Goal: Find specific page/section

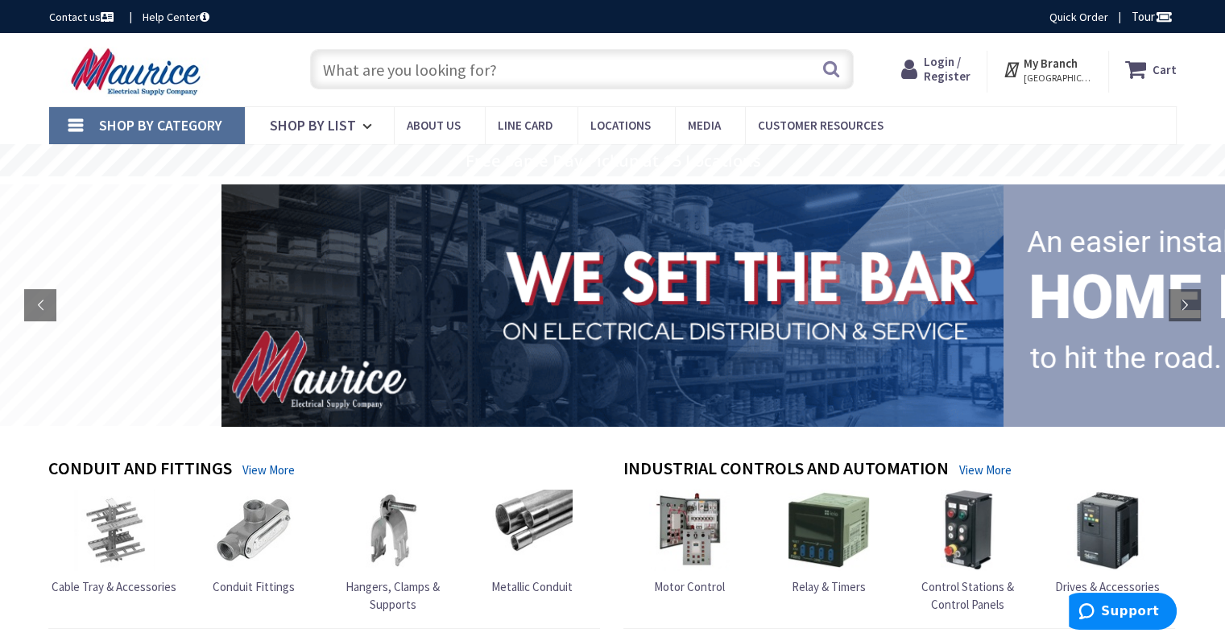
click at [377, 73] on input "text" at bounding box center [581, 69] width 543 height 40
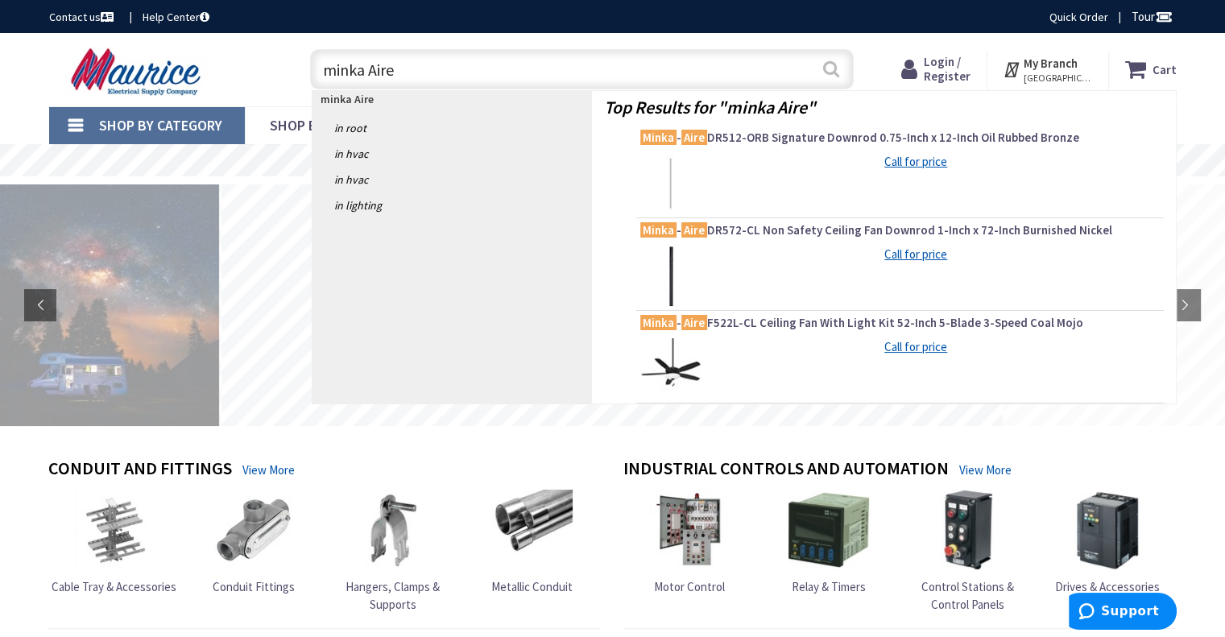
type input "minka Aire"
click at [831, 65] on button "Search" at bounding box center [830, 69] width 21 height 36
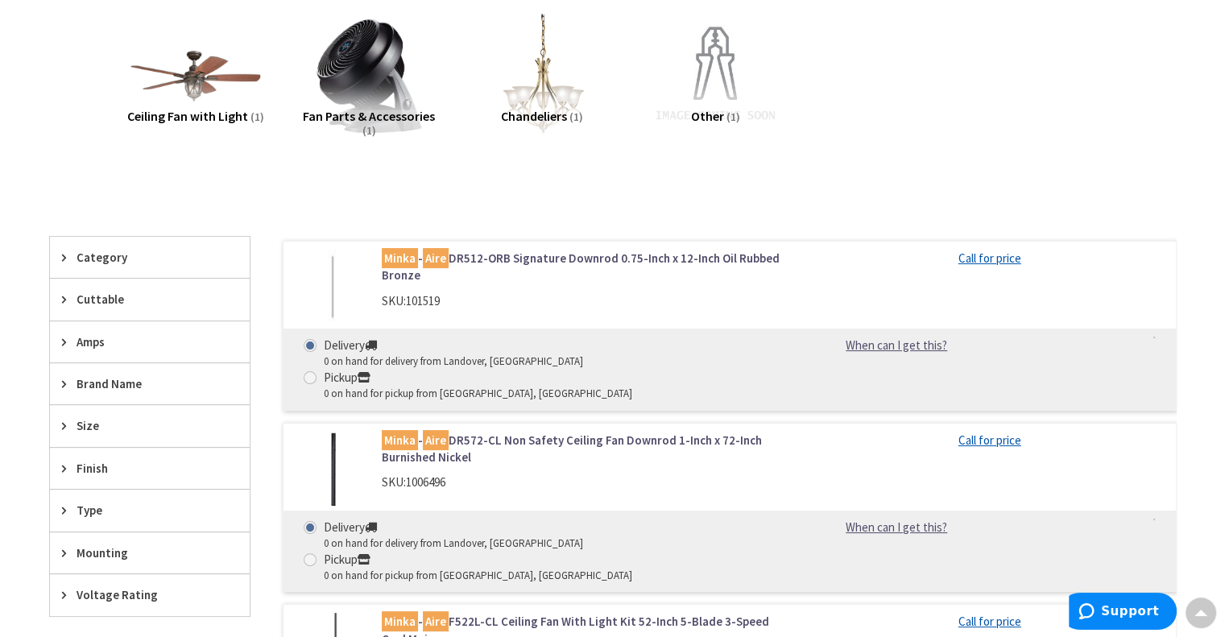
scroll to position [232, 0]
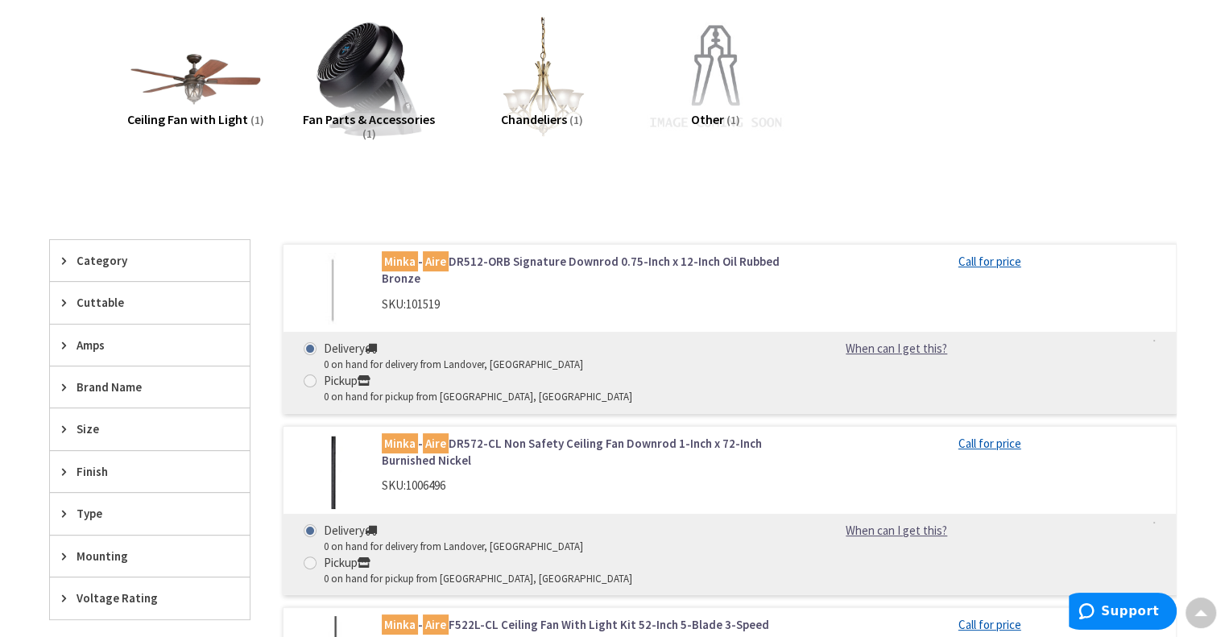
click at [681, 91] on img at bounding box center [715, 79] width 146 height 146
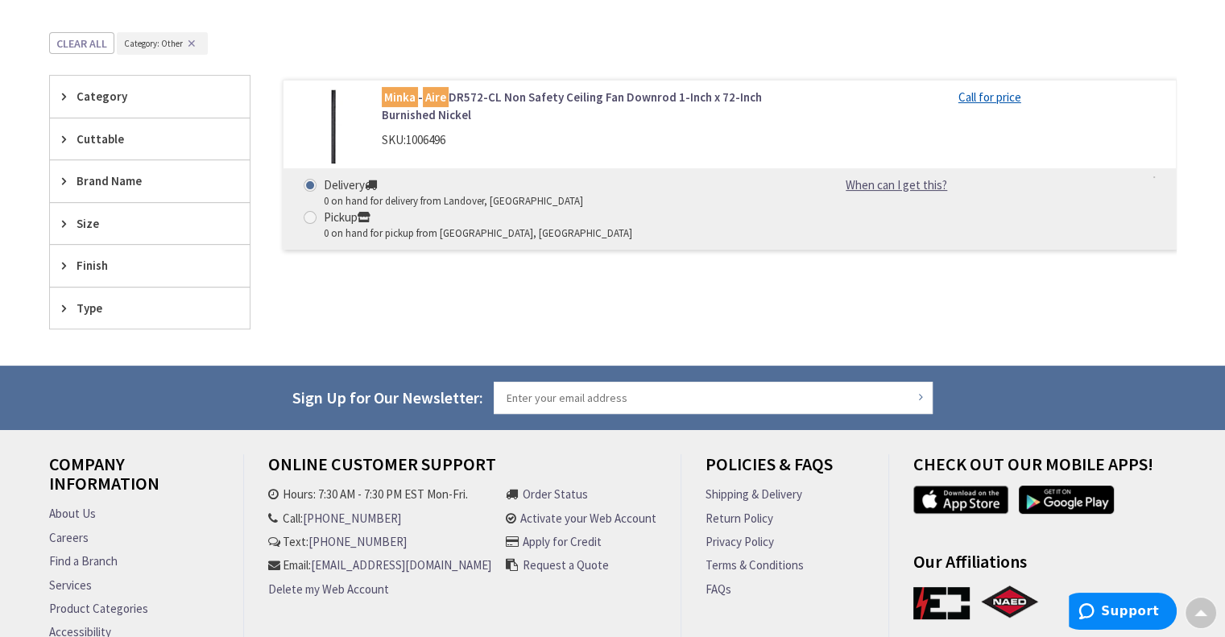
scroll to position [441, 0]
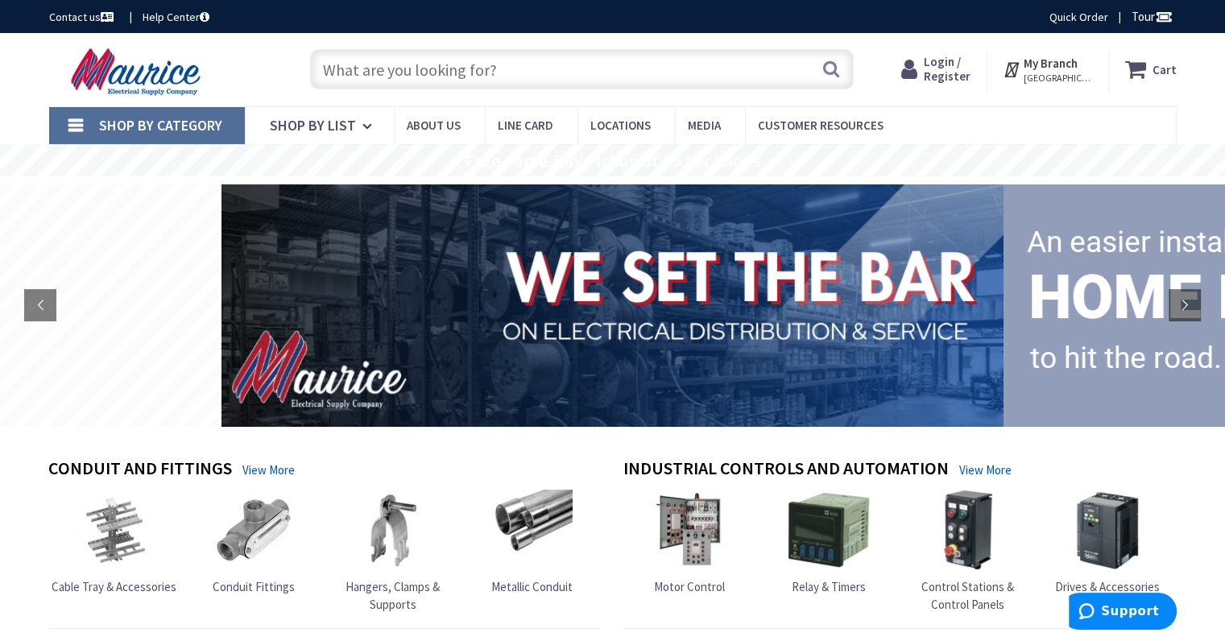
click at [529, 64] on input "text" at bounding box center [581, 69] width 543 height 40
click at [487, 79] on input "text" at bounding box center [581, 69] width 543 height 40
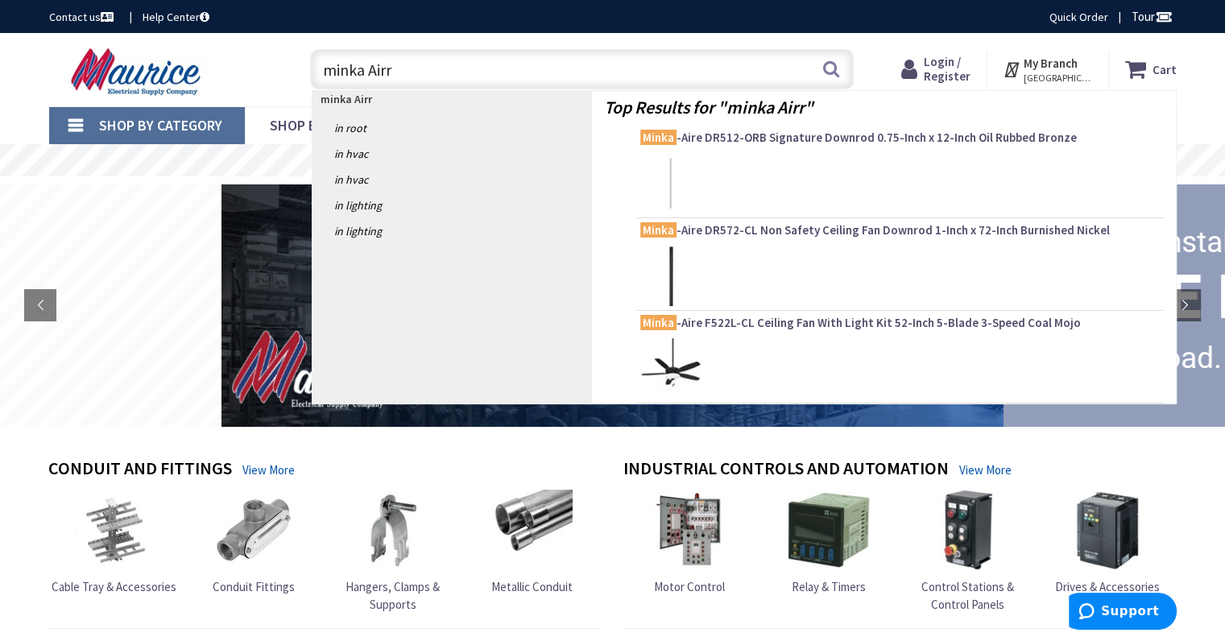
type input "minka Airre"
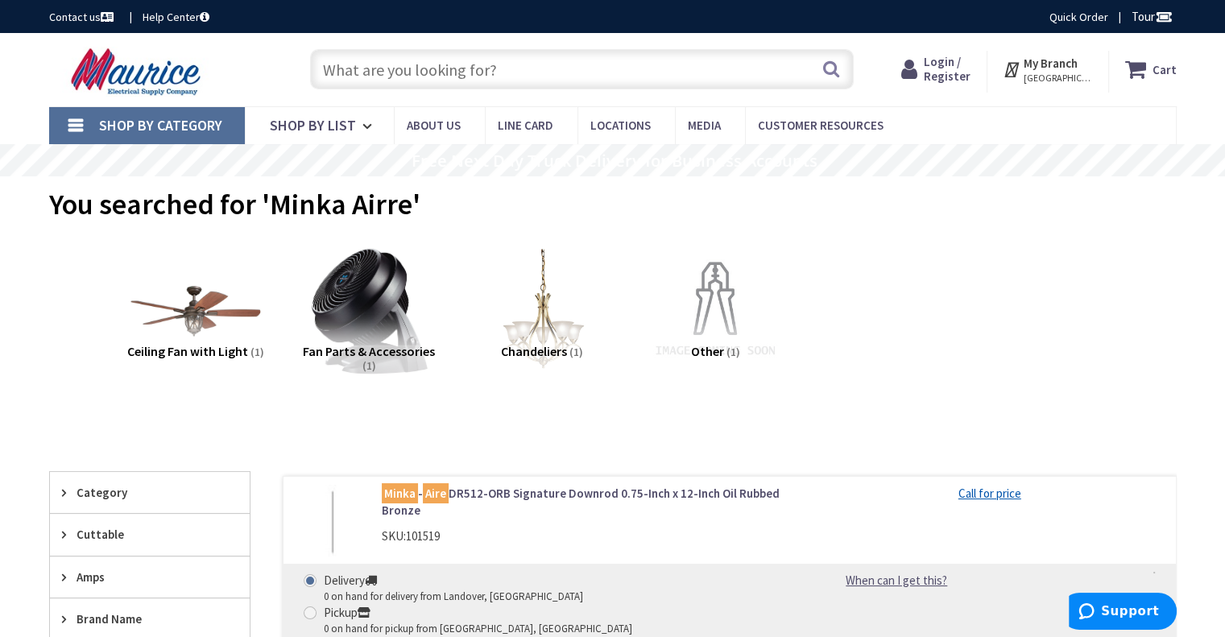
click at [376, 325] on img at bounding box center [368, 311] width 146 height 146
